Goal: Task Accomplishment & Management: Manage account settings

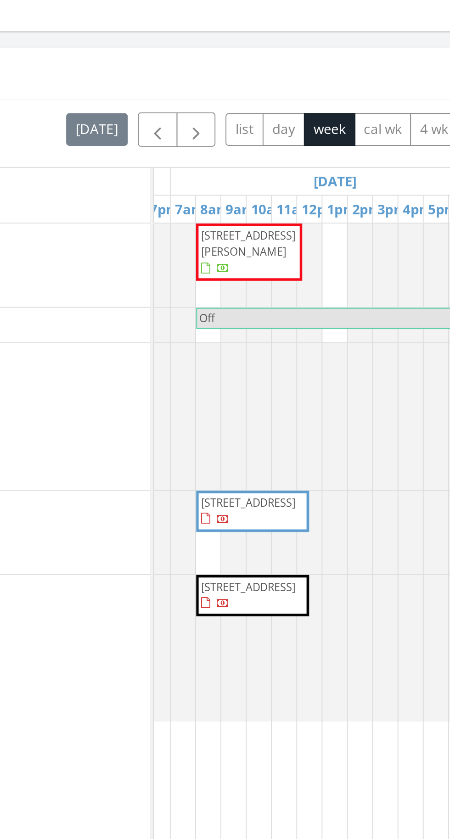
scroll to position [685, 0]
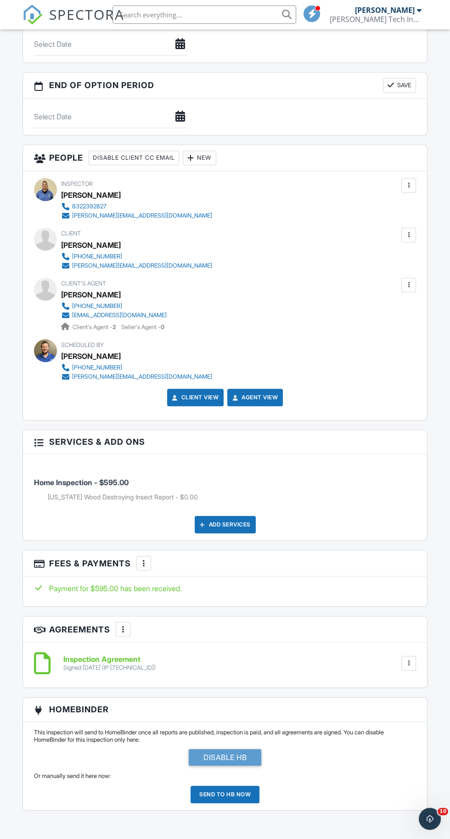
click at [147, 562] on div at bounding box center [143, 563] width 9 height 9
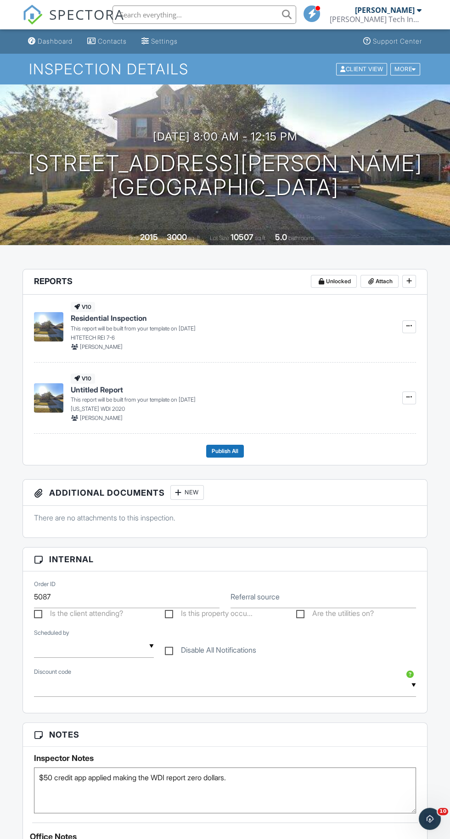
click at [27, 22] on img at bounding box center [32, 15] width 20 height 20
